Goal: Information Seeking & Learning: Find specific page/section

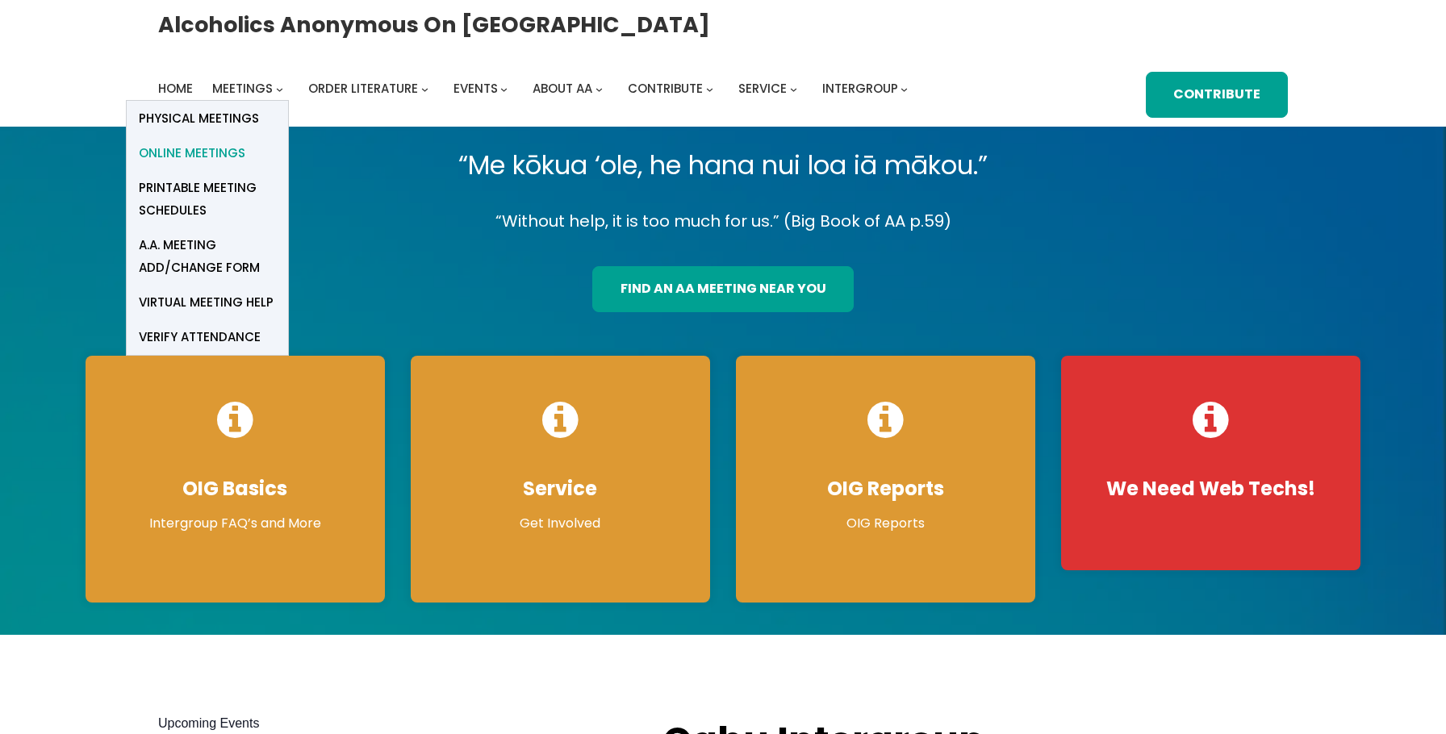
click at [216, 150] on span "Online Meetings" at bounding box center [192, 153] width 106 height 23
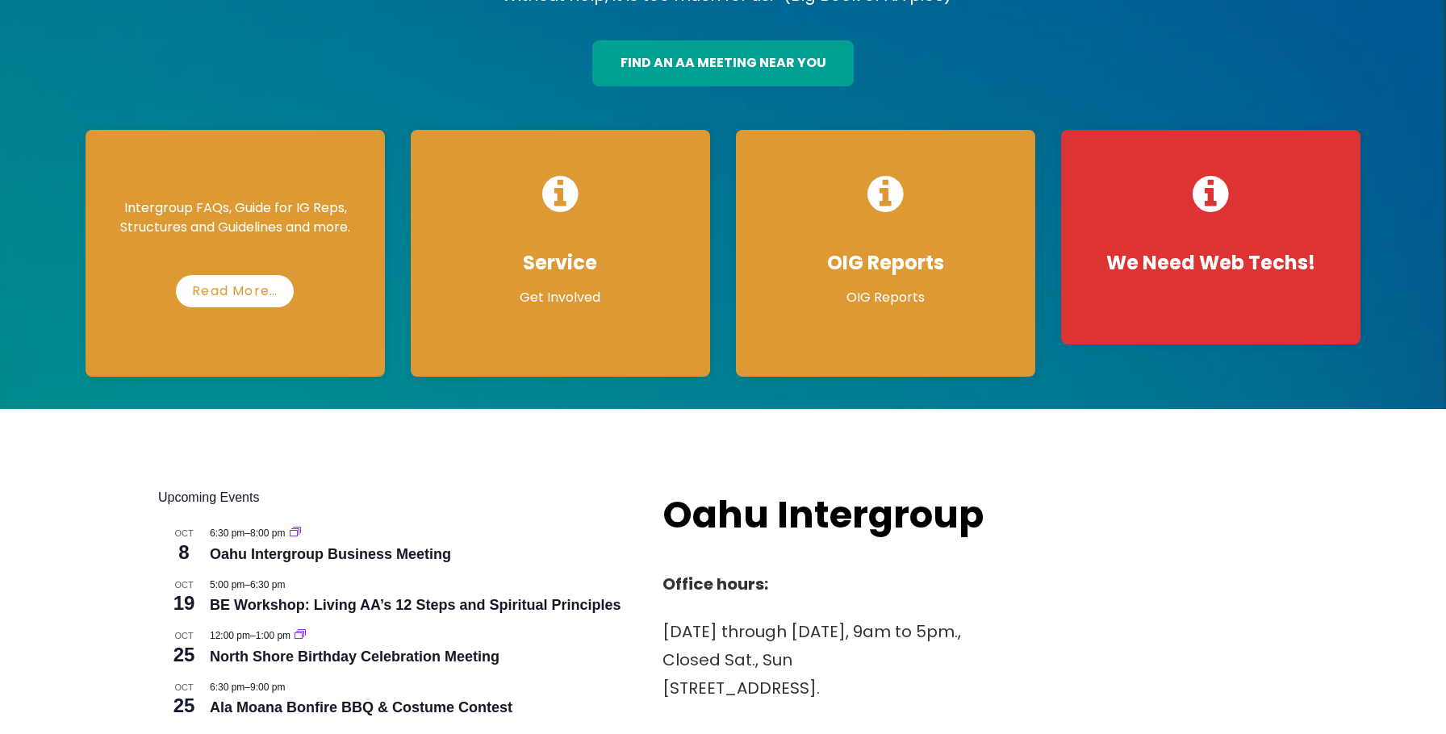
scroll to position [226, 0]
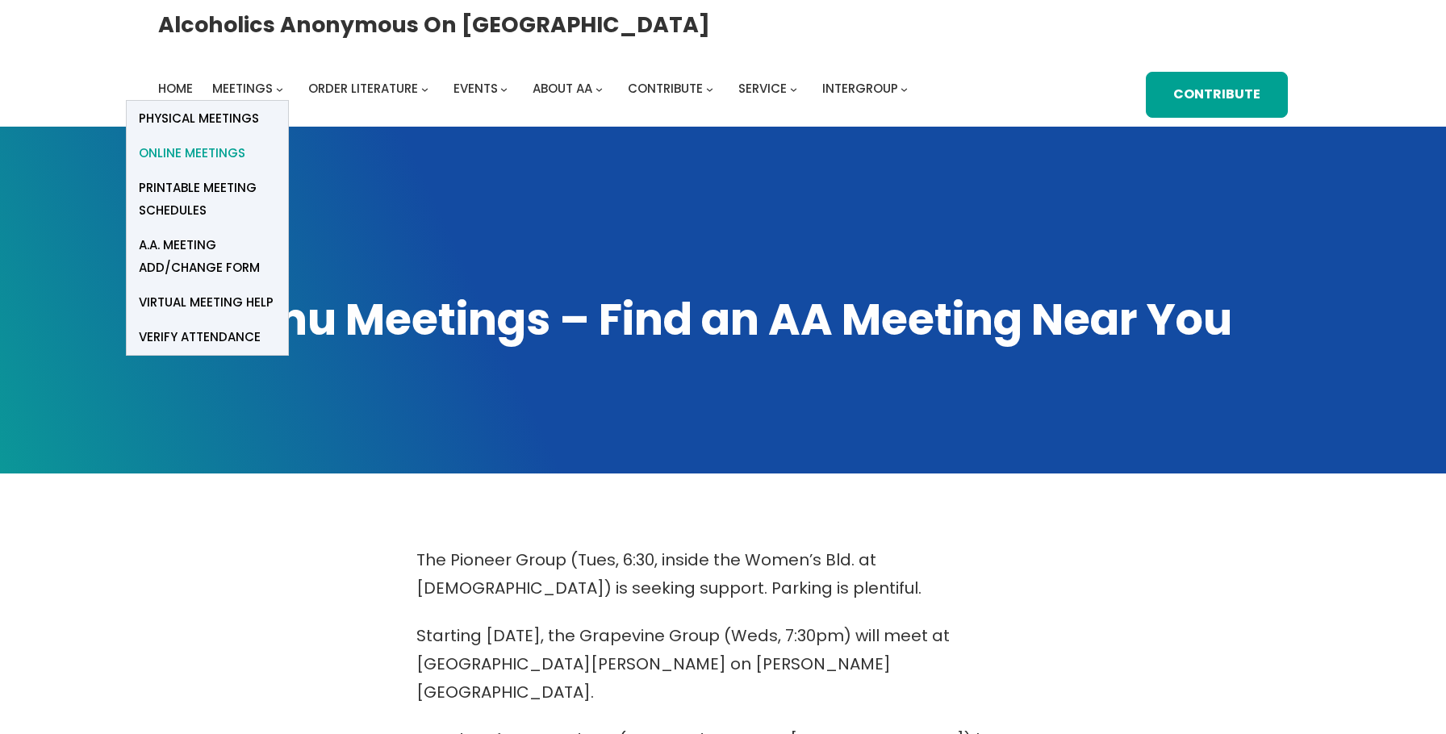
click at [214, 149] on span "Online Meetings" at bounding box center [192, 153] width 106 height 23
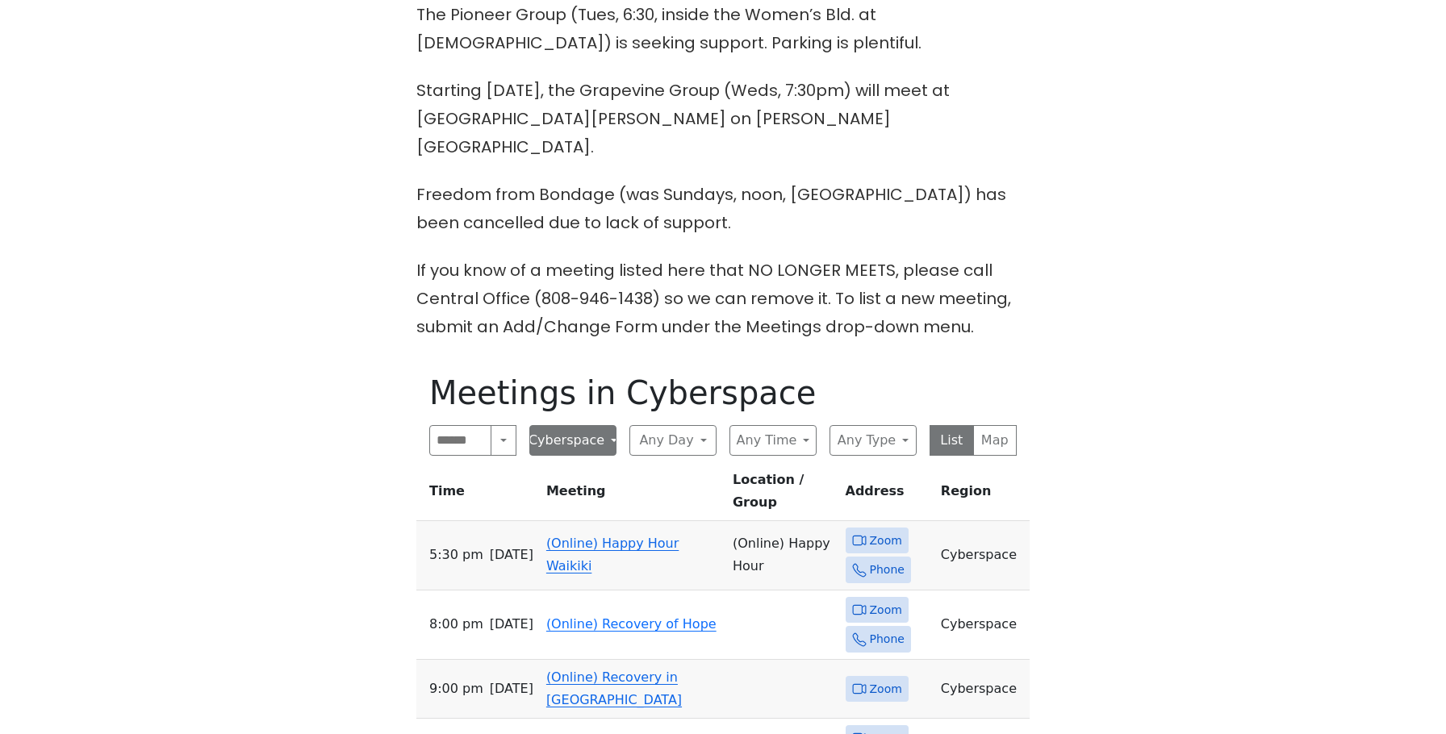
scroll to position [547, 0]
click at [582, 534] on link "(Online) Happy Hour Waikiki" at bounding box center [612, 553] width 132 height 38
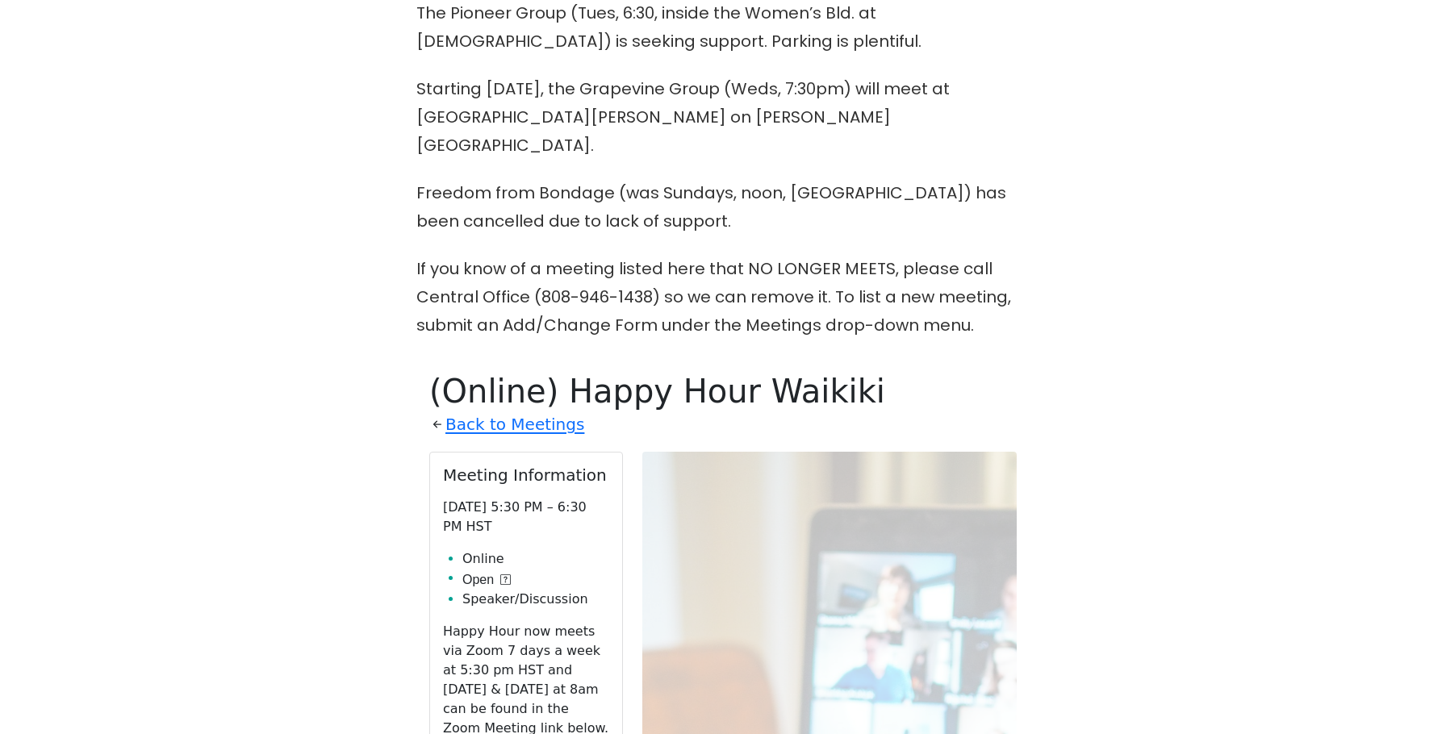
scroll to position [877, 0]
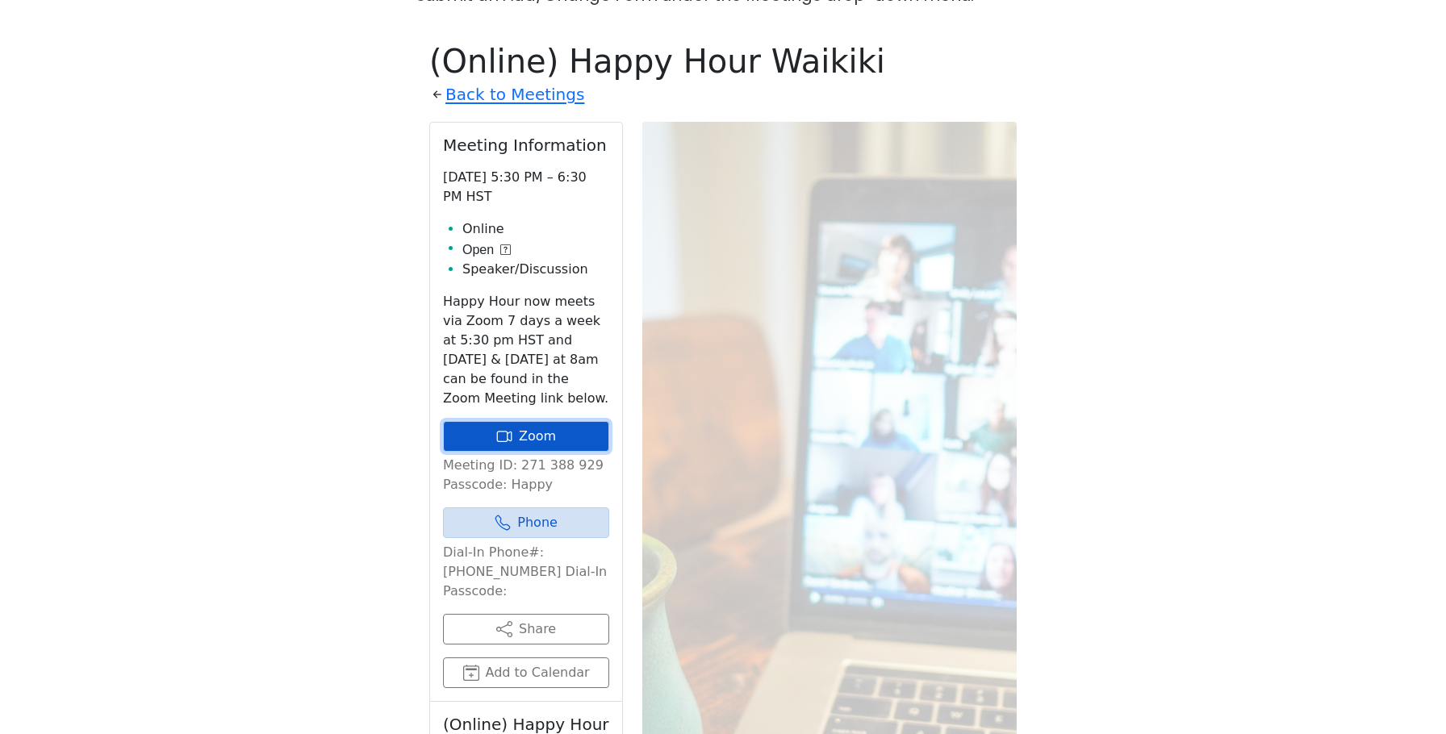
click at [559, 421] on link "Zoom" at bounding box center [526, 436] width 166 height 31
